Goal: Ask a question

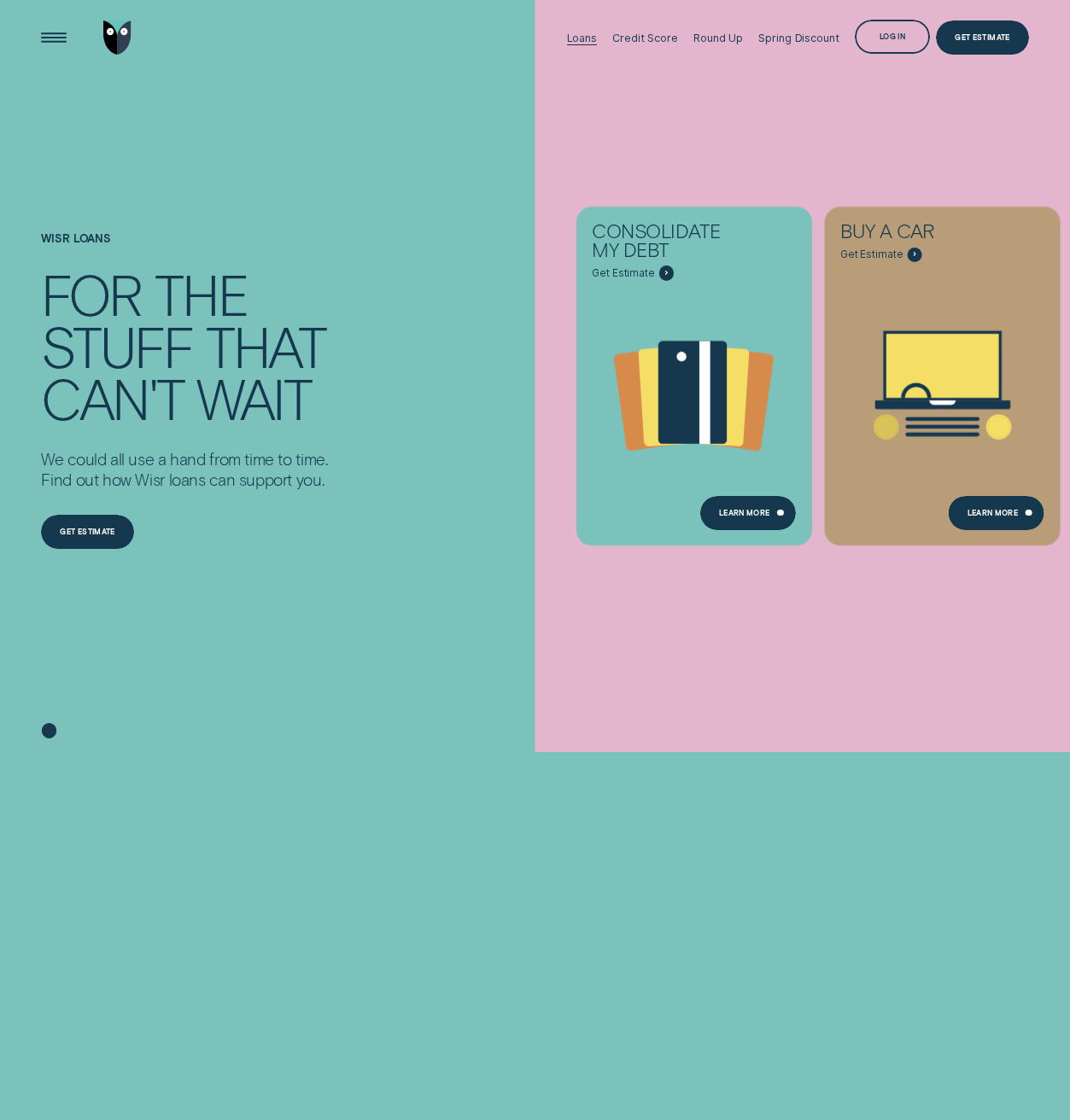
click at [597, 35] on div "Loans" at bounding box center [582, 38] width 30 height 13
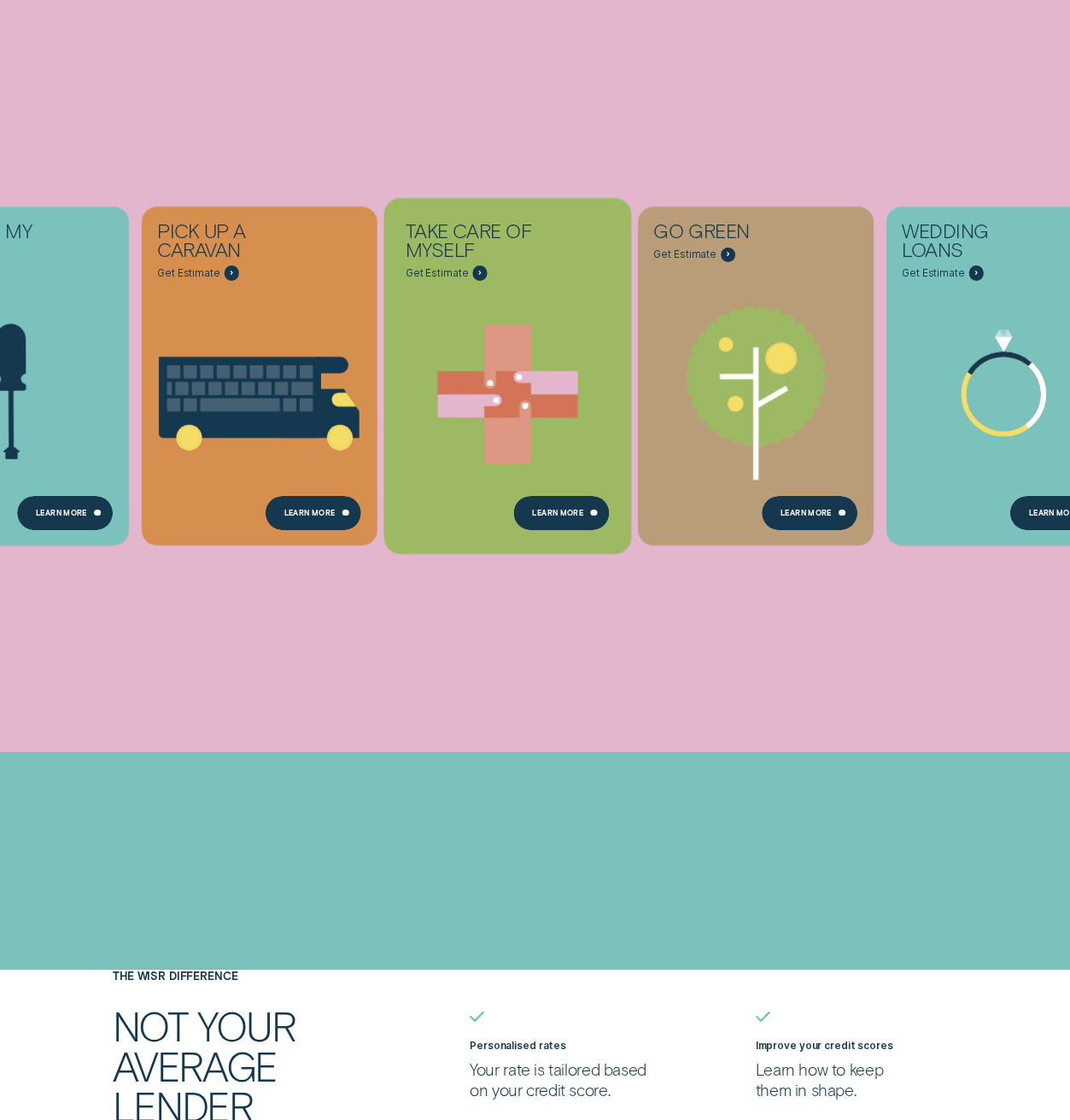
scroll to position [648, 0]
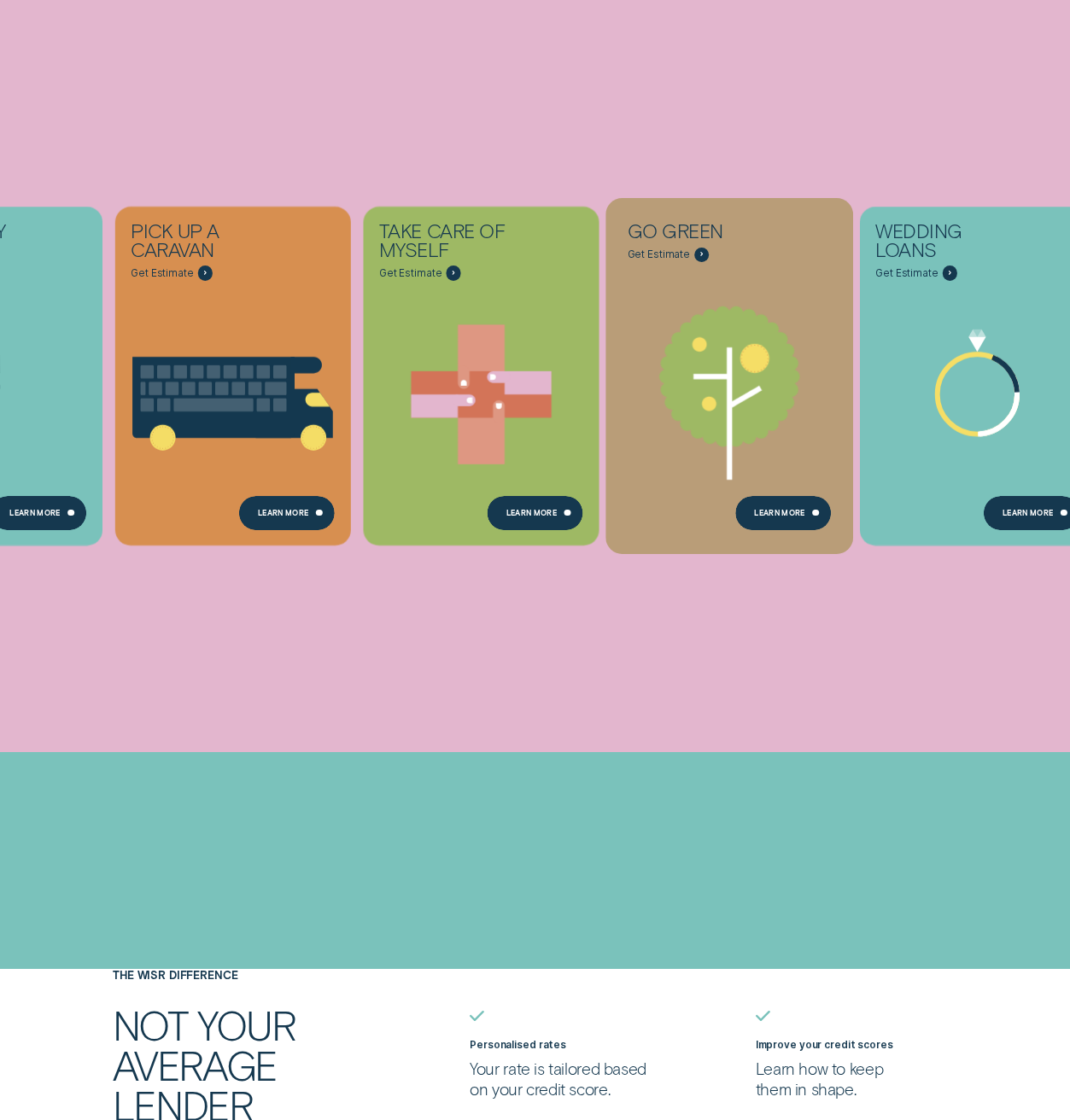
click at [745, 450] on icon "Go green - Learn more" at bounding box center [729, 385] width 246 height 189
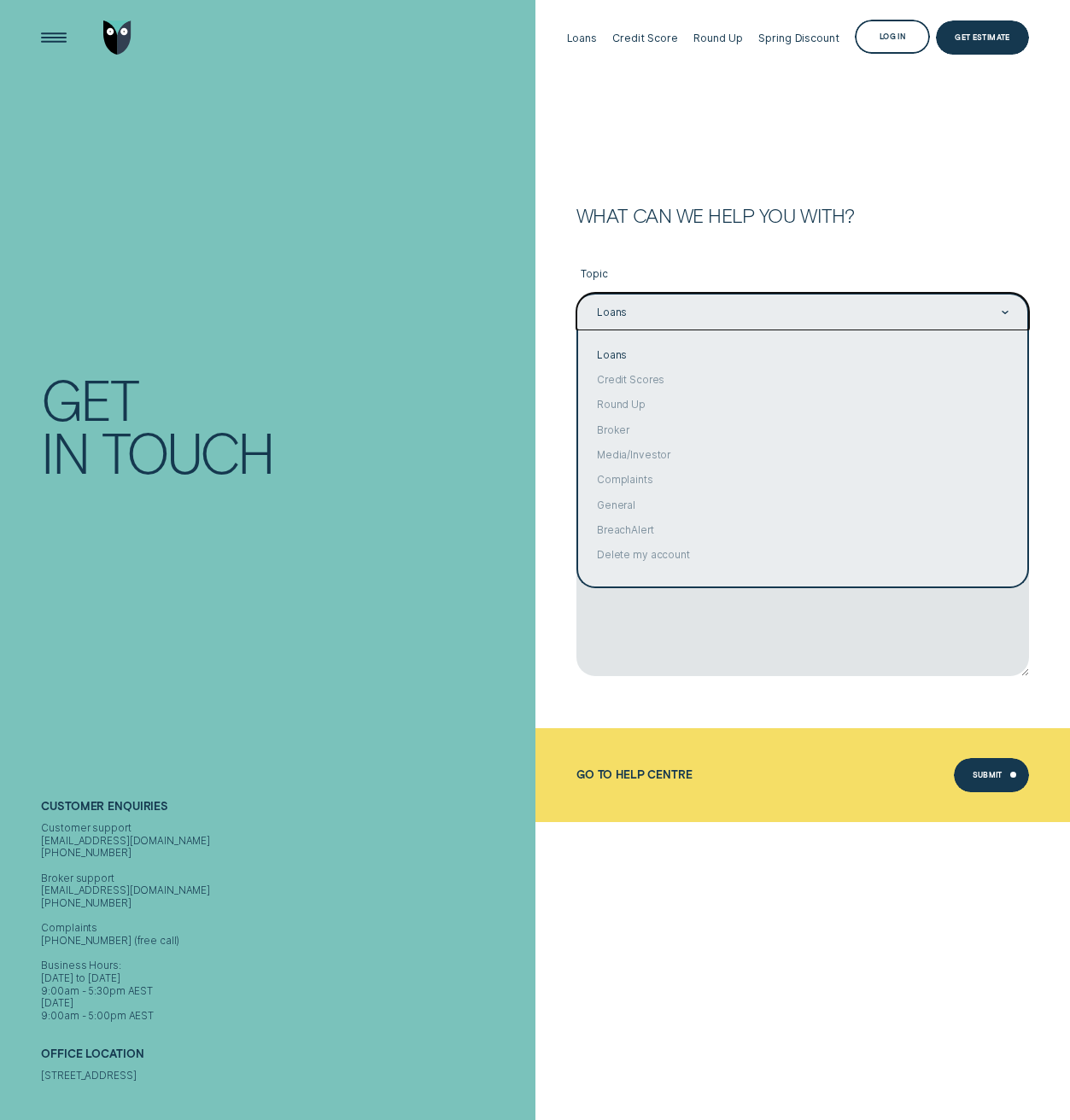
click at [744, 305] on div "Loans" at bounding box center [802, 313] width 414 height 15
click at [745, 301] on div "Loans" at bounding box center [802, 312] width 453 height 37
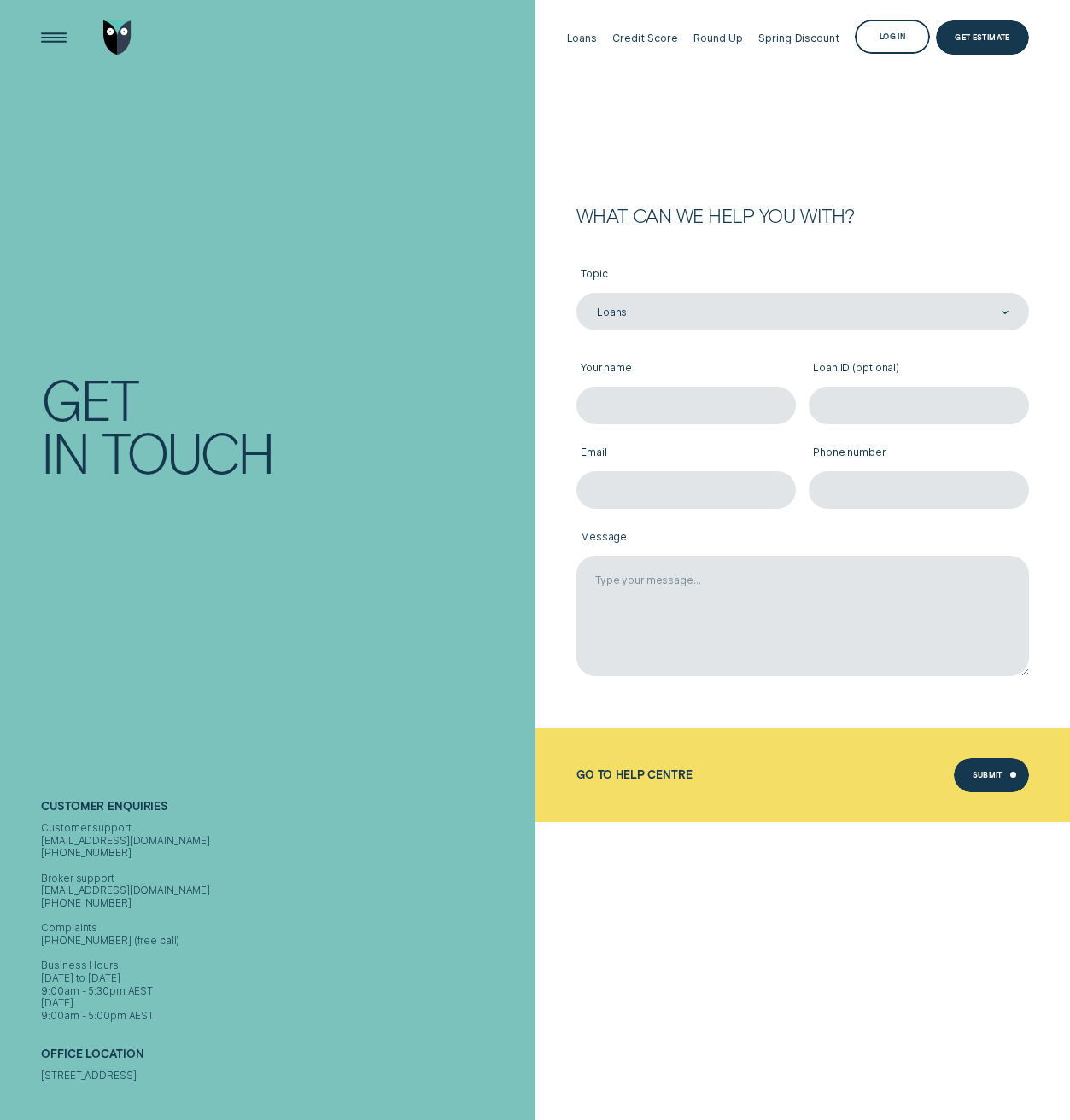
click at [750, 259] on label "Topic" at bounding box center [802, 274] width 453 height 35
